Goal: Find specific page/section: Find specific page/section

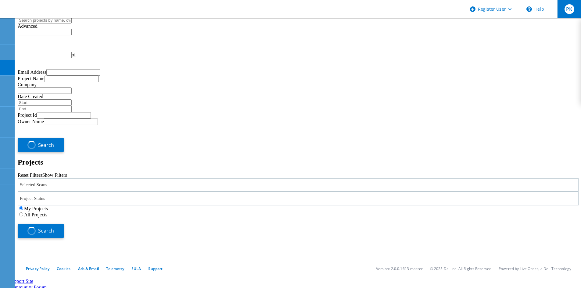
type input "1"
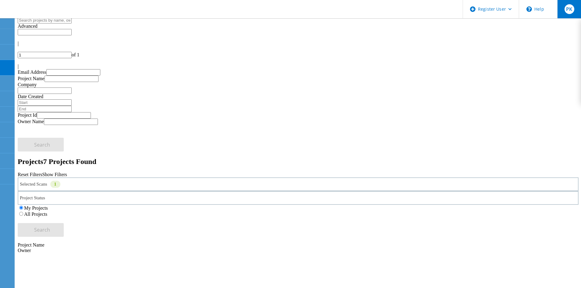
click at [568, 11] on span "PK" at bounding box center [569, 9] width 6 height 5
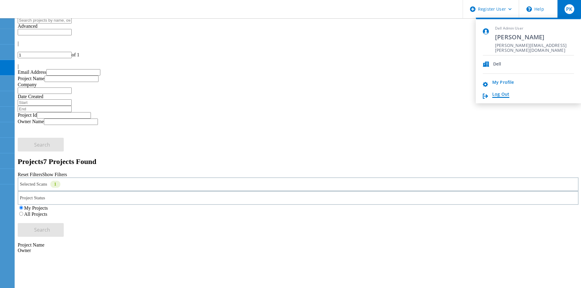
click at [503, 92] on link "Log Out" at bounding box center [500, 95] width 17 height 6
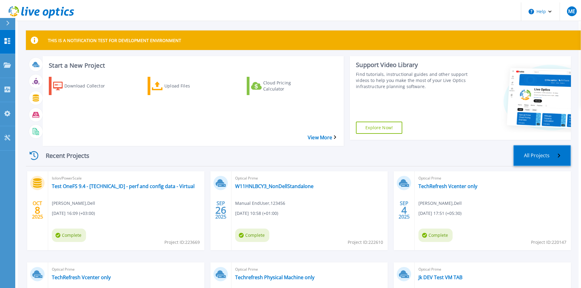
click at [543, 145] on link "All Projects" at bounding box center [542, 155] width 58 height 21
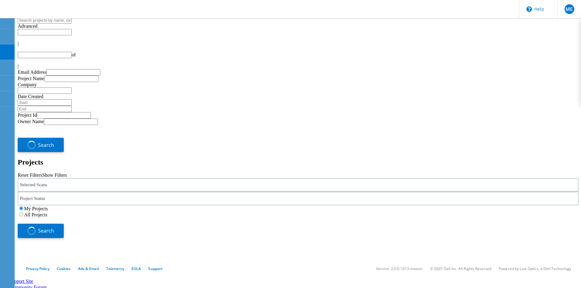
type input "1"
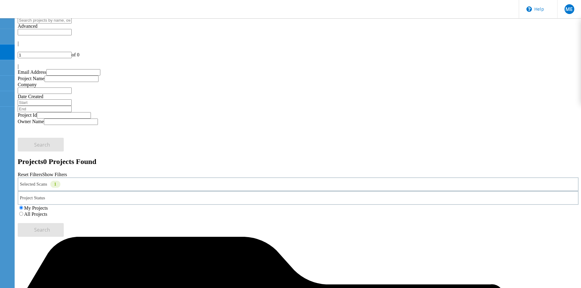
click at [47, 212] on label "All Projects" at bounding box center [35, 214] width 23 height 5
click at [23, 212] on input "All Projects" at bounding box center [21, 214] width 4 height 4
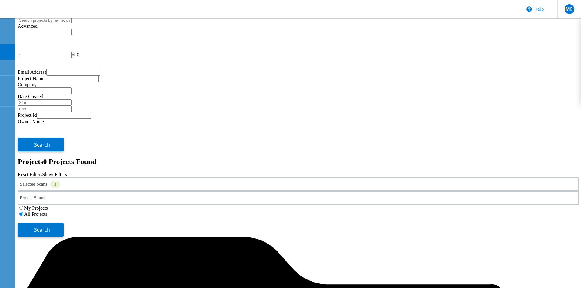
click at [105, 178] on div "Selected Scans 1" at bounding box center [298, 185] width 561 height 14
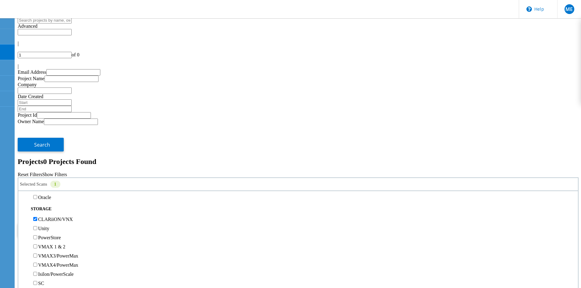
scroll to position [92, 0]
click at [50, 217] on label "CLARiiON/VNX" at bounding box center [55, 219] width 35 height 5
click at [37, 217] on input "CLARiiON/VNX" at bounding box center [35, 219] width 4 height 4
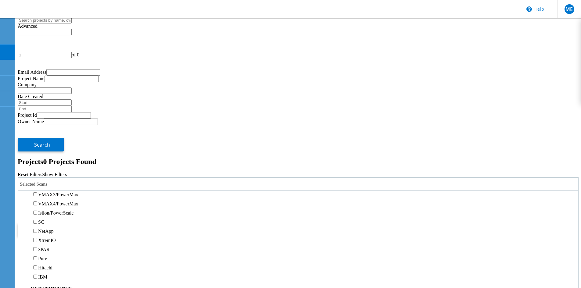
scroll to position [183, 0]
click at [49, 180] on label "Isilon/PowerScale" at bounding box center [55, 182] width 35 height 5
click at [37, 180] on input "Isilon/PowerScale" at bounding box center [35, 182] width 4 height 4
click at [64, 223] on button "Search" at bounding box center [41, 230] width 46 height 14
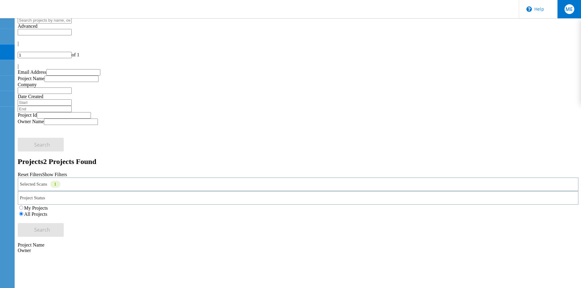
click at [571, 9] on span "ME" at bounding box center [569, 9] width 7 height 5
